Goal: Task Accomplishment & Management: Use online tool/utility

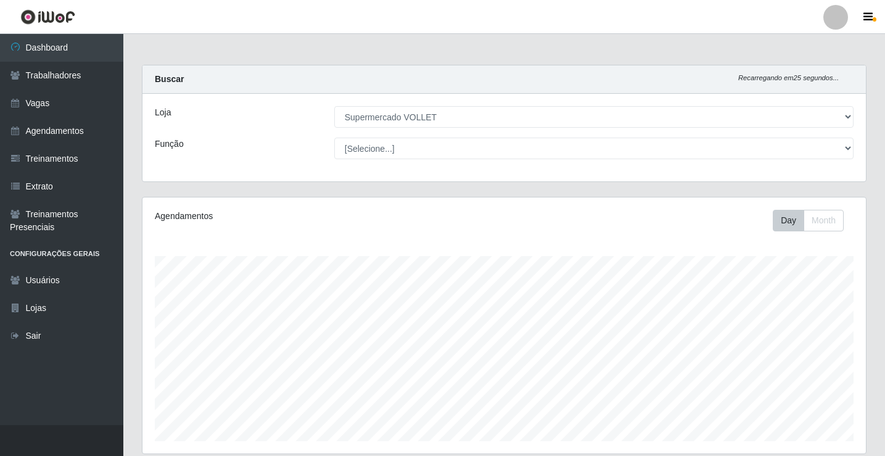
select select "72"
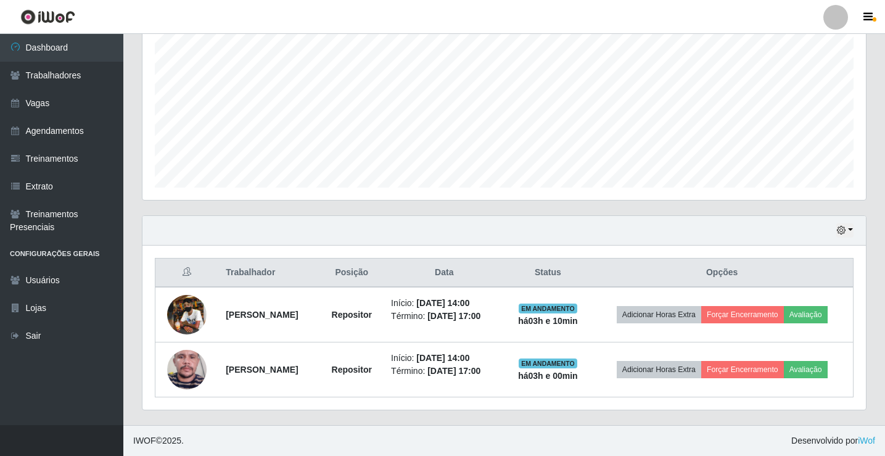
scroll to position [256, 723]
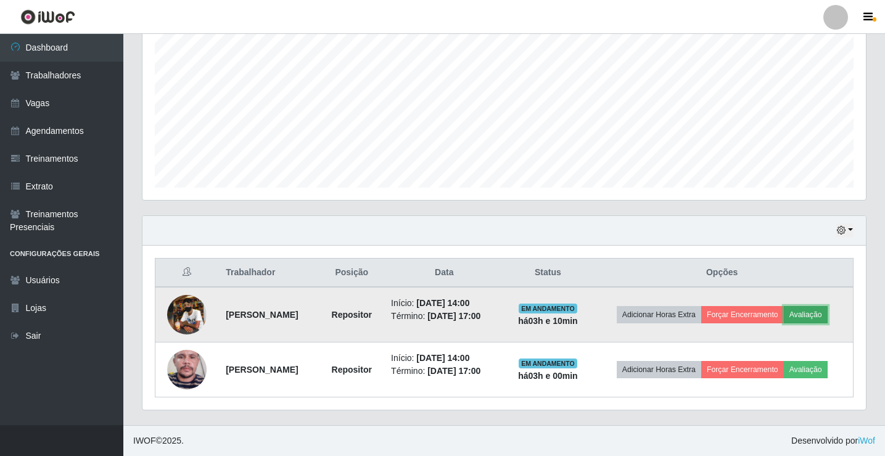
click at [808, 310] on button "Avaliação" at bounding box center [806, 314] width 44 height 17
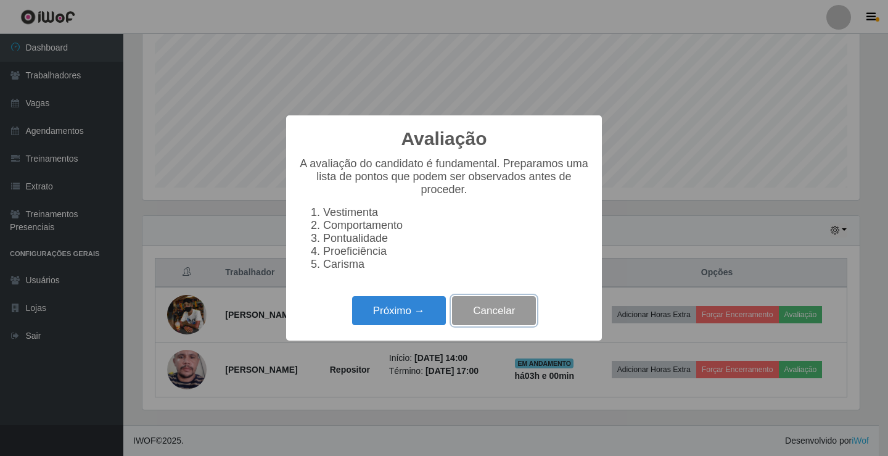
click at [496, 319] on button "Cancelar" at bounding box center [494, 310] width 84 height 29
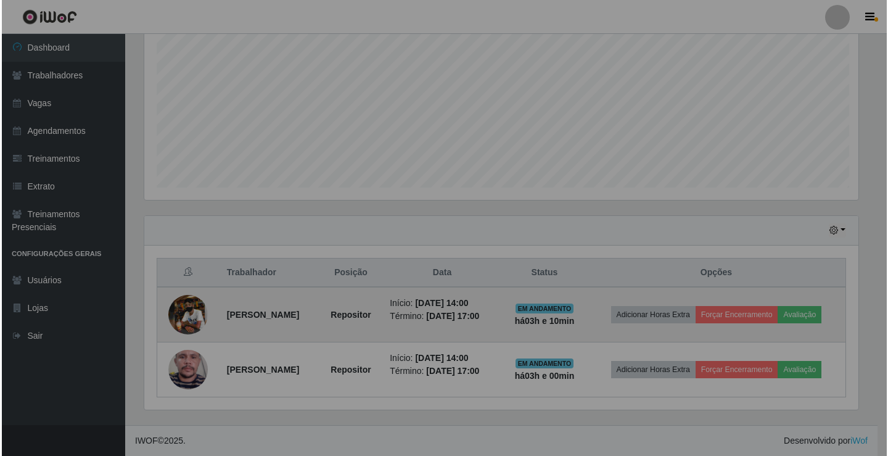
scroll to position [256, 723]
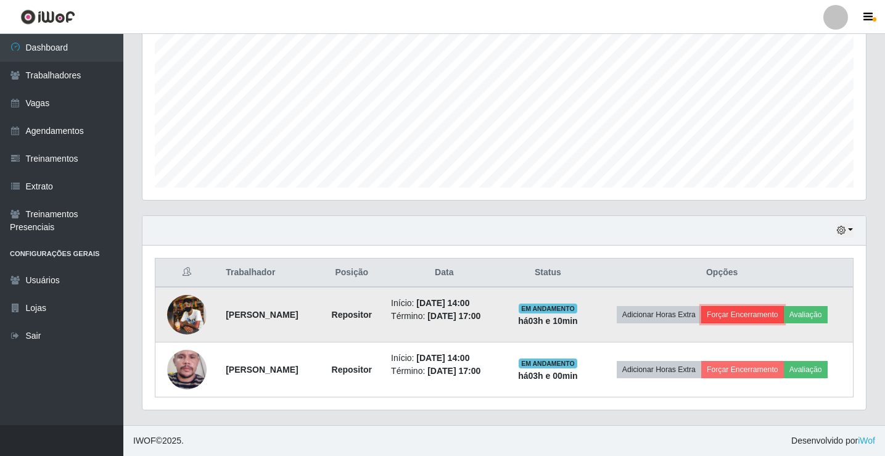
click at [771, 314] on button "Forçar Encerramento" at bounding box center [742, 314] width 83 height 17
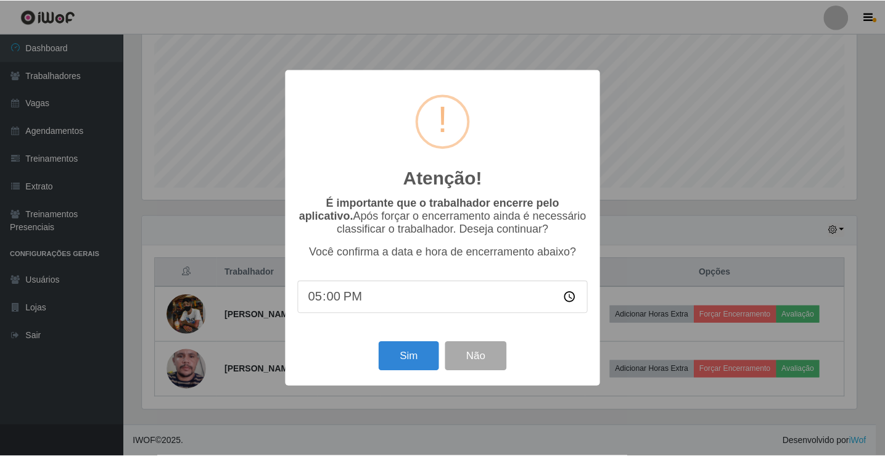
scroll to position [256, 717]
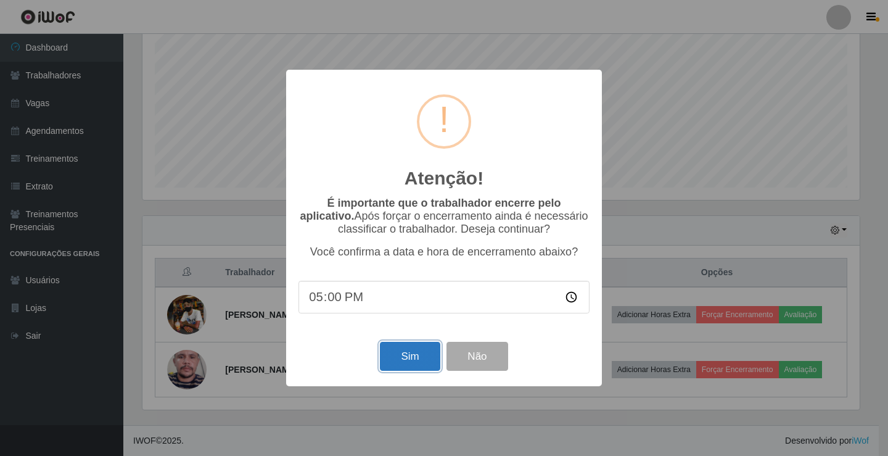
click at [398, 352] on button "Sim" at bounding box center [410, 356] width 60 height 29
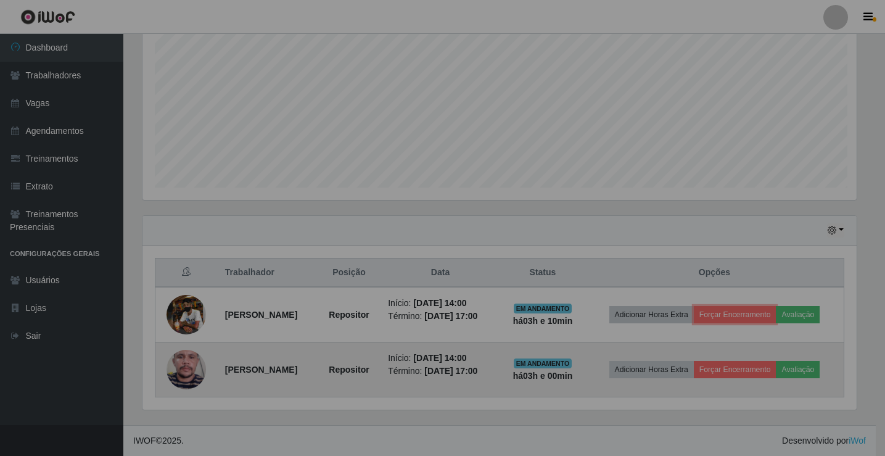
scroll to position [256, 723]
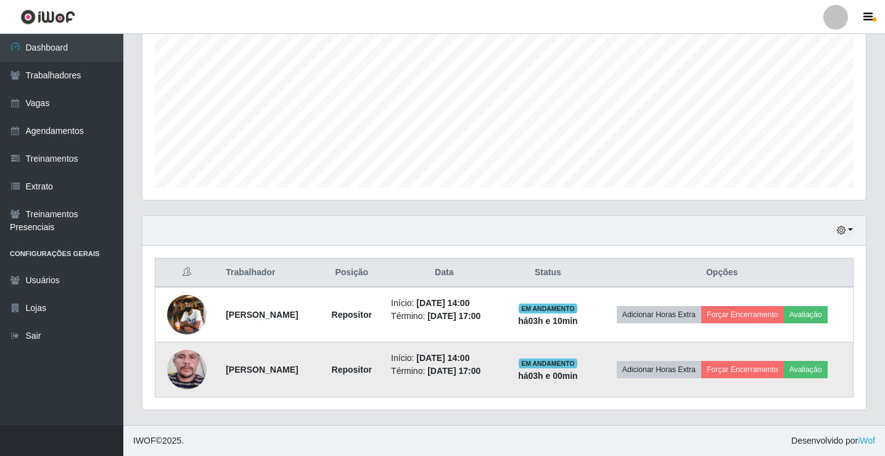
drag, startPoint x: 761, startPoint y: 350, endPoint x: 760, endPoint y: 358, distance: 7.4
click at [761, 354] on td "Adicionar Horas Extra Forçar Encerramento Avaliação" at bounding box center [722, 369] width 262 height 55
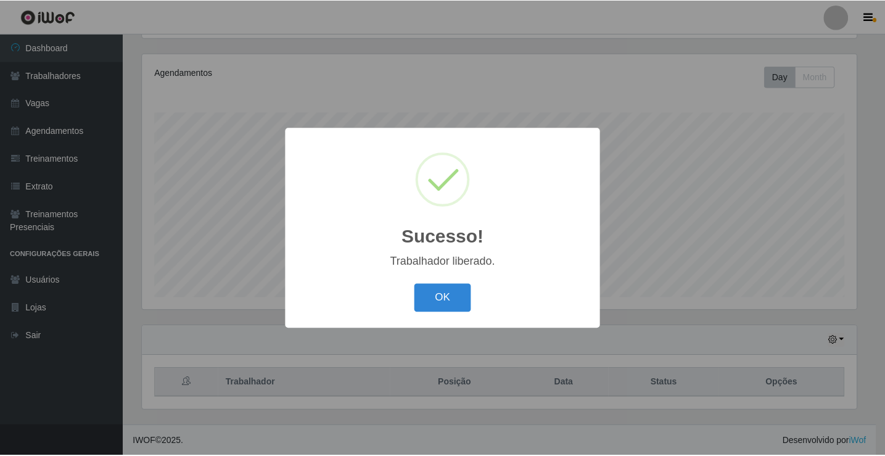
scroll to position [256, 717]
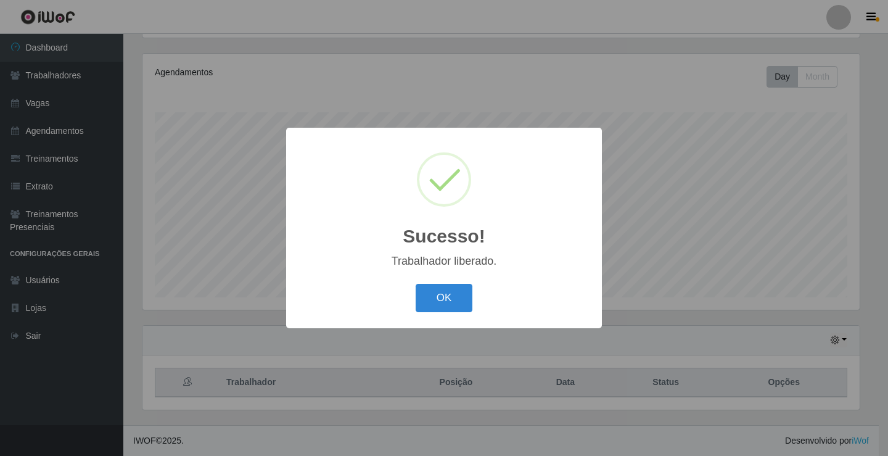
click at [756, 368] on div "Sucesso! × Trabalhador liberado. OK Cancel" at bounding box center [444, 228] width 888 height 456
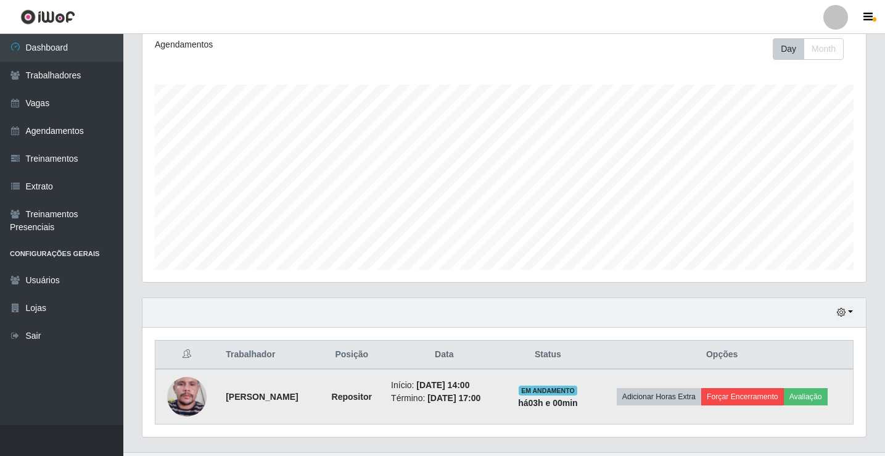
scroll to position [199, 0]
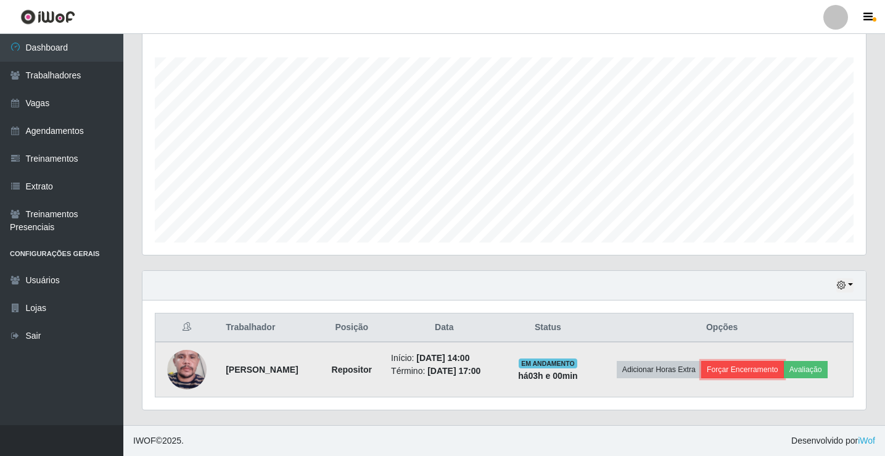
click at [759, 368] on button "Forçar Encerramento" at bounding box center [742, 369] width 83 height 17
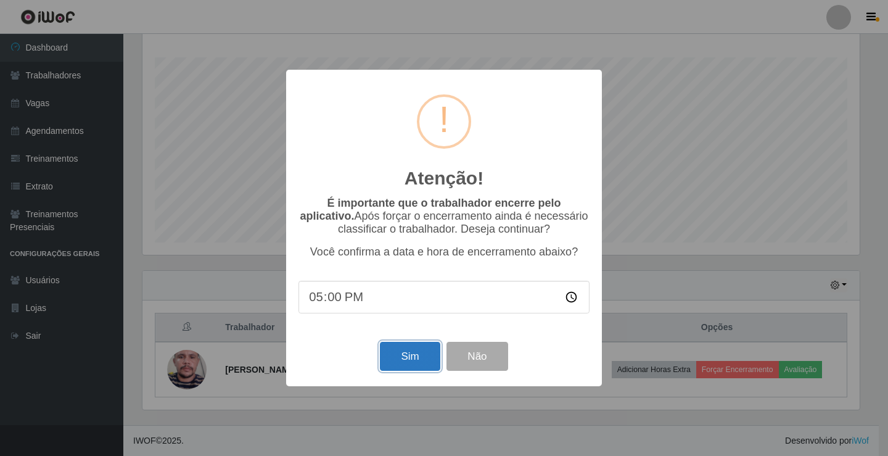
click at [426, 358] on button "Sim" at bounding box center [410, 356] width 60 height 29
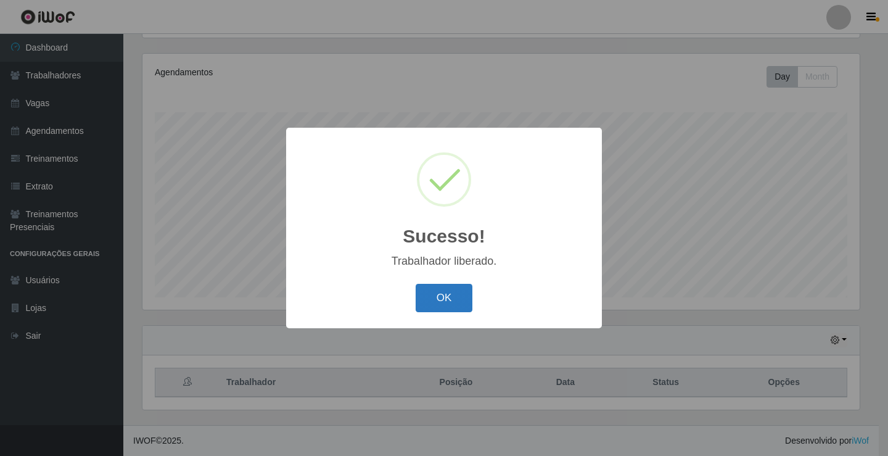
click at [435, 307] on button "OK" at bounding box center [444, 298] width 57 height 29
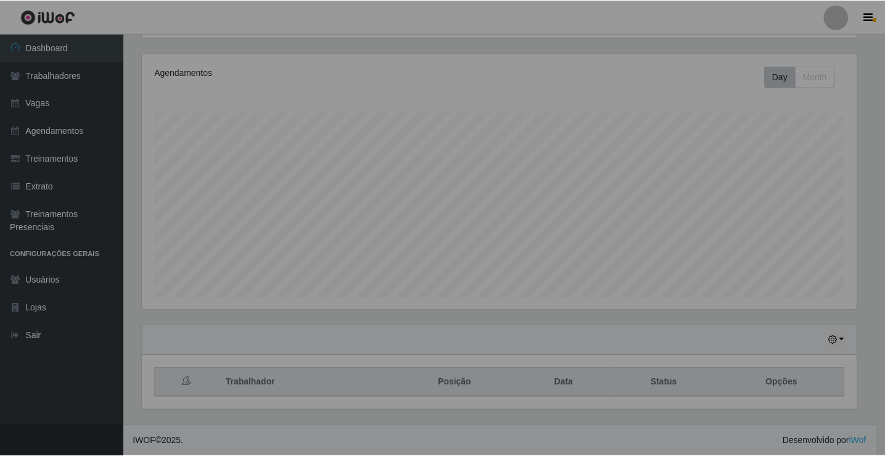
scroll to position [256, 723]
